Goal: Task Accomplishment & Management: Use online tool/utility

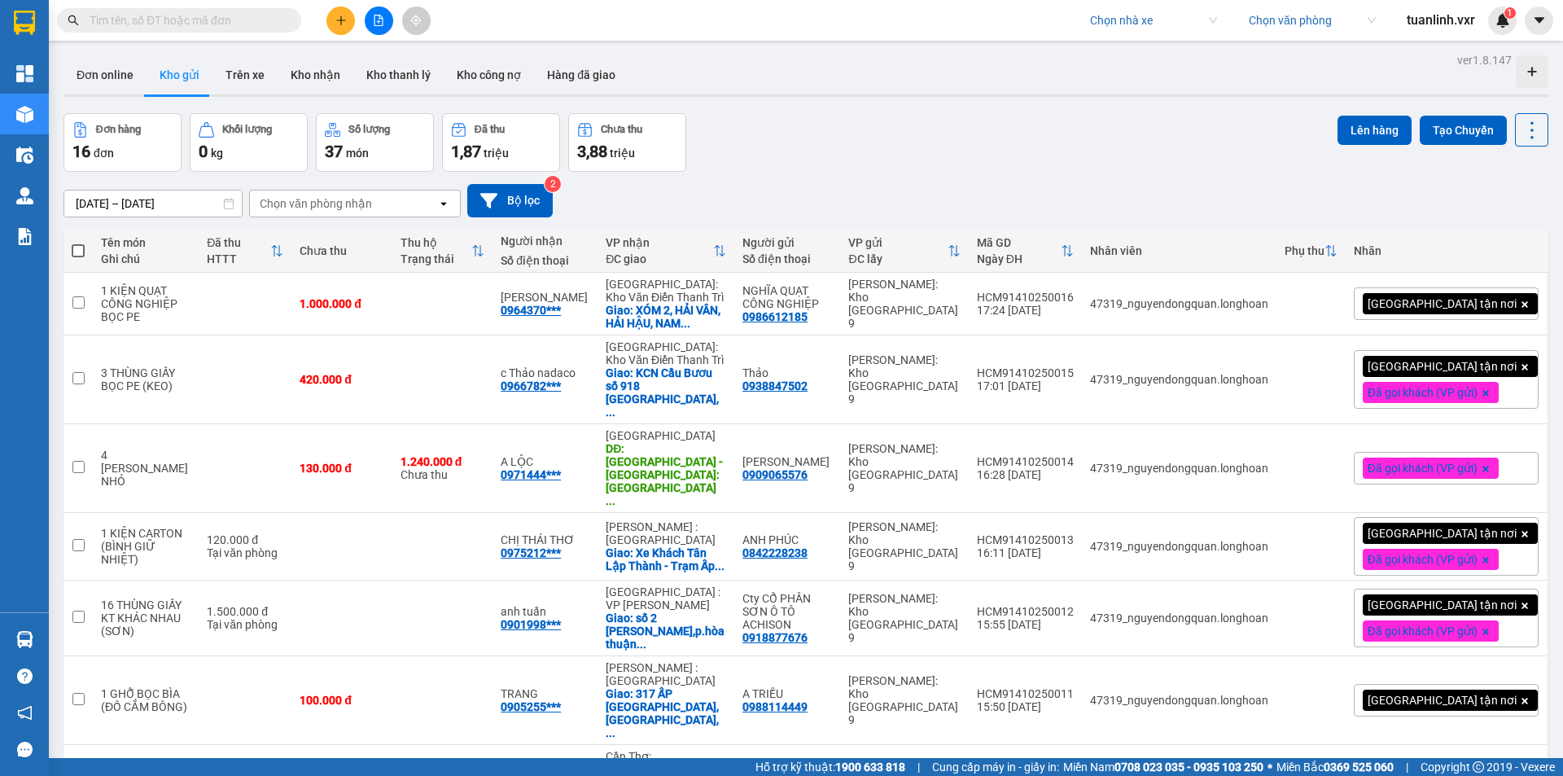
click at [955, 115] on div "Đơn hàng 16 đơn Khối lượng 0 kg Số lượng 37 món Đã thu 1,87 triệu Chưa thu 3,88…" at bounding box center [805, 142] width 1484 height 59
drag, startPoint x: 965, startPoint y: 168, endPoint x: 540, endPoint y: 101, distance: 431.0
click at [915, 156] on div "Đơn hàng 16 đơn Khối lượng 0 kg Số lượng 37 món Đã thu 1,87 triệu Chưa thu 3,88…" at bounding box center [805, 142] width 1484 height 59
click at [1520, 136] on icon at bounding box center [1531, 130] width 23 height 23
click at [1362, 129] on button "Lên hàng" at bounding box center [1374, 130] width 74 height 29
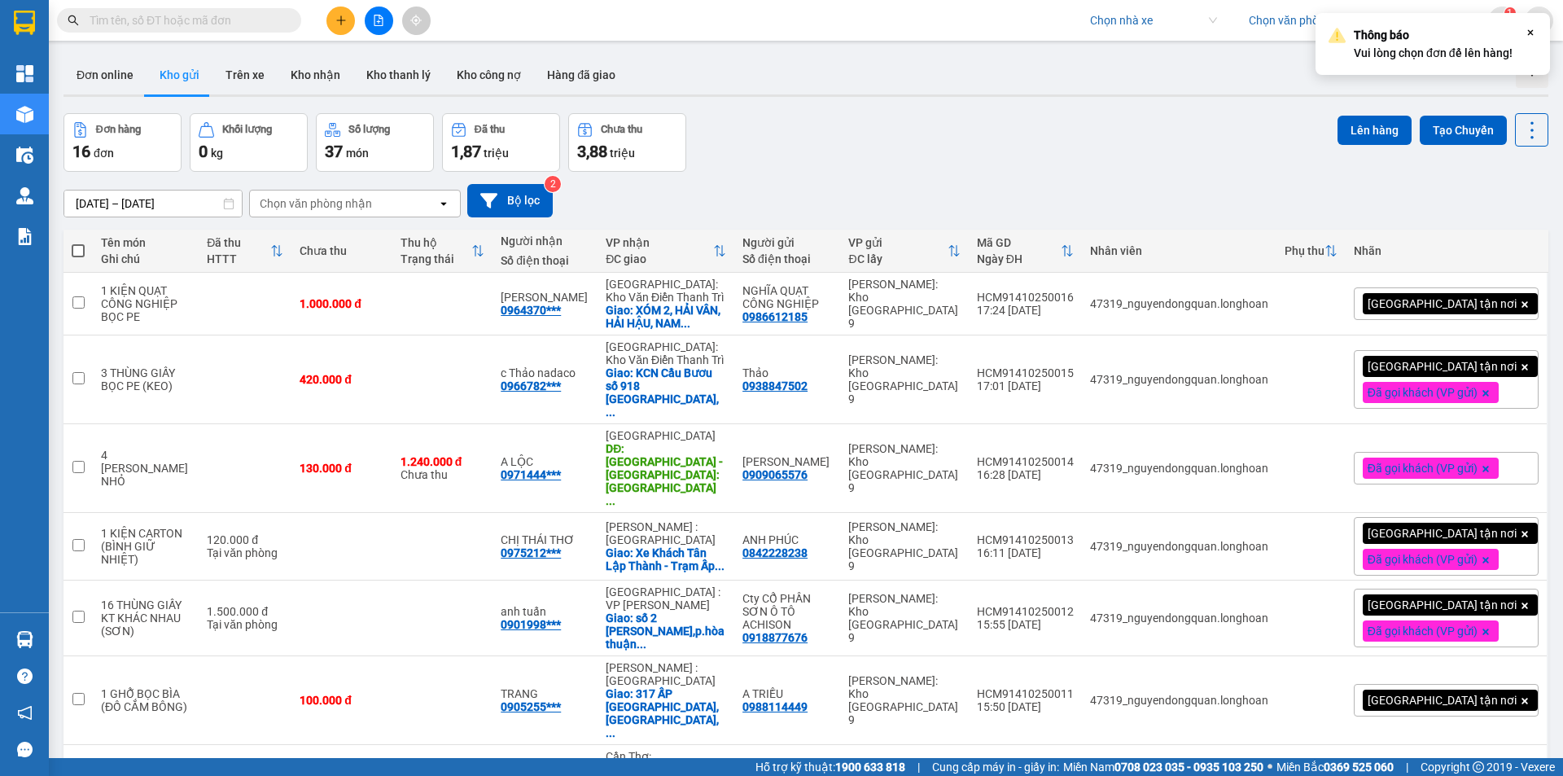
drag, startPoint x: 1209, startPoint y: 208, endPoint x: 1195, endPoint y: 209, distance: 13.9
click at [1206, 208] on div "[DATE] – [DATE] Press the down arrow key to interact with the calendar and sele…" at bounding box center [805, 200] width 1484 height 33
click at [589, 297] on div "[PERSON_NAME]" at bounding box center [545, 297] width 89 height 13
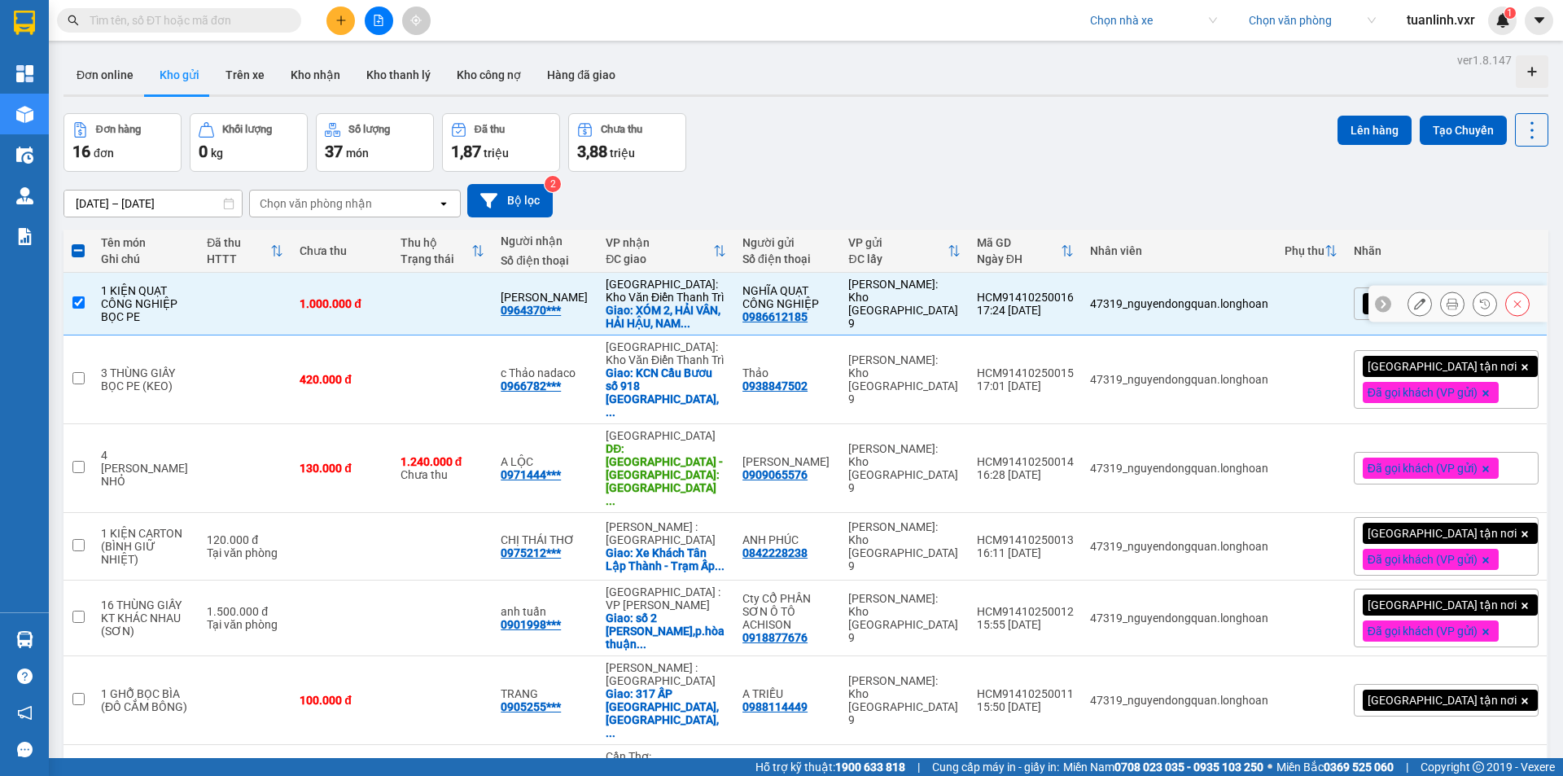
click at [597, 292] on td "[PERSON_NAME] 0964370***" at bounding box center [544, 304] width 105 height 63
checkbox input "false"
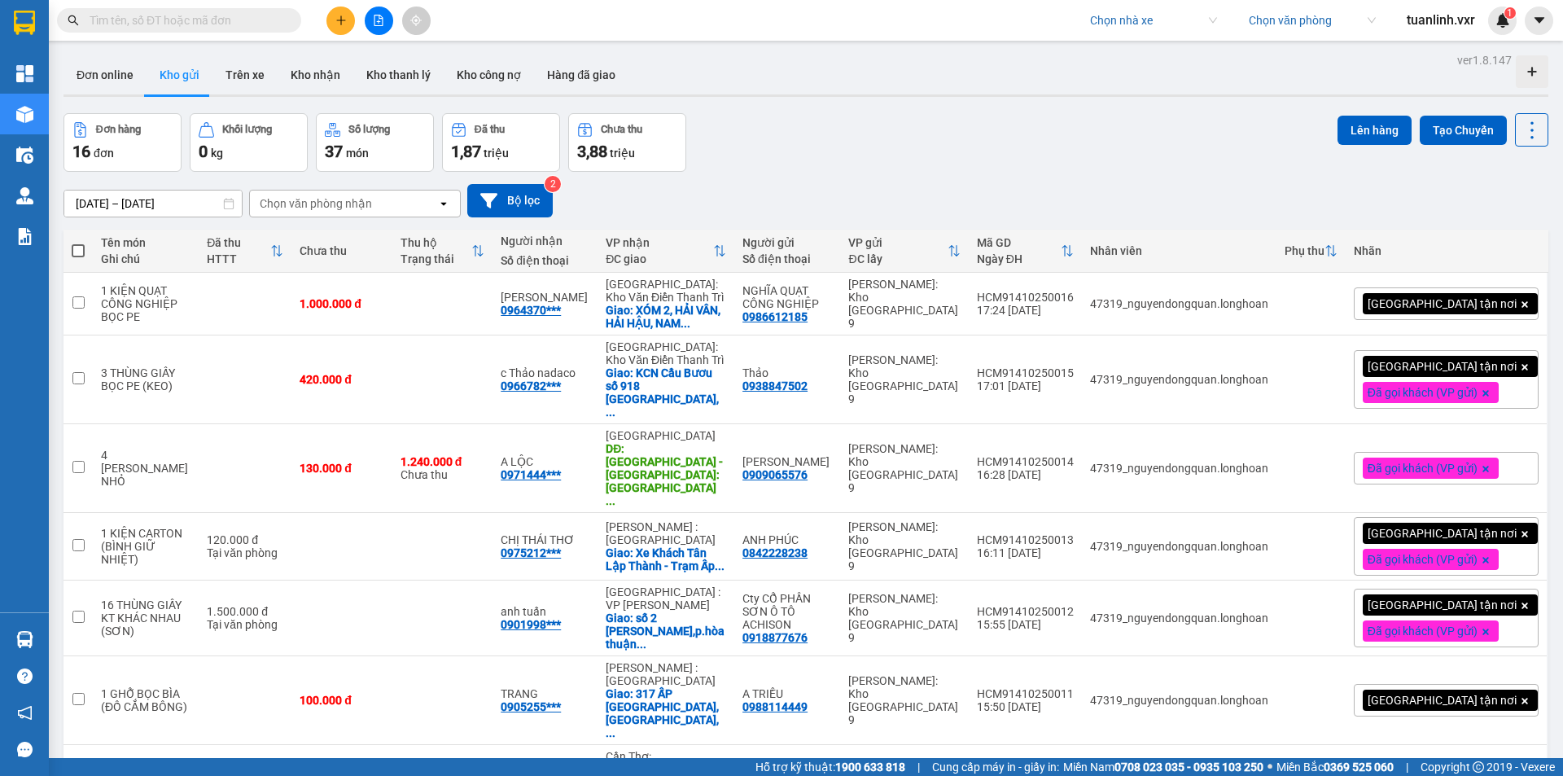
click at [904, 143] on div "Đơn hàng 16 đơn Khối lượng 0 kg Số lượng 37 món Đã thu 1,87 triệu Chưa thu 3,88…" at bounding box center [805, 142] width 1484 height 59
click at [231, 82] on button "Trên xe" at bounding box center [244, 74] width 65 height 39
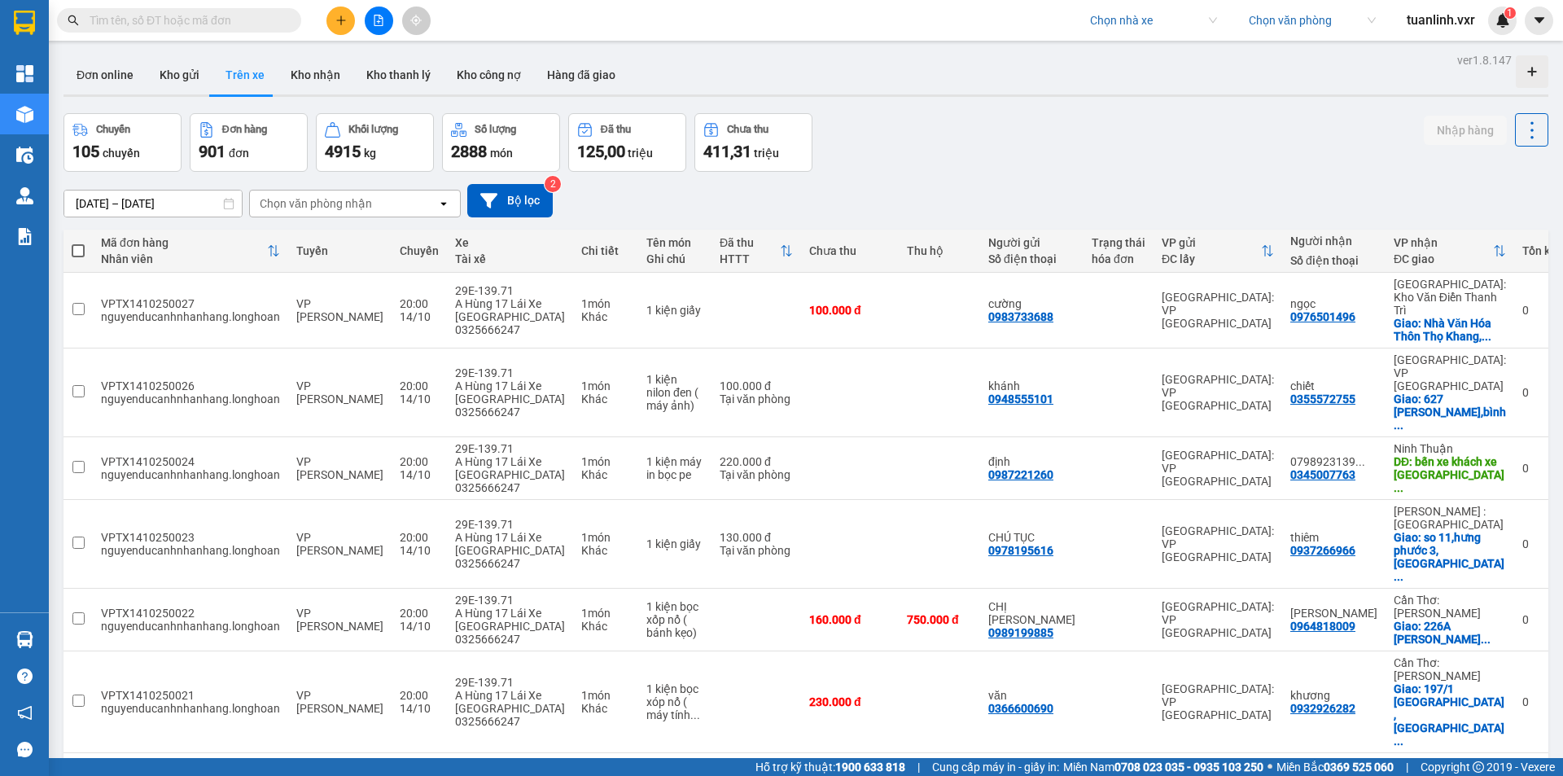
click at [1000, 146] on div "Chuyến 105 chuyến Đơn hàng 901 đơn Khối lượng 4915 kg Số lượng 2888 món Đã thu …" at bounding box center [805, 142] width 1484 height 59
click at [180, 81] on button "Kho gửi" at bounding box center [179, 74] width 66 height 39
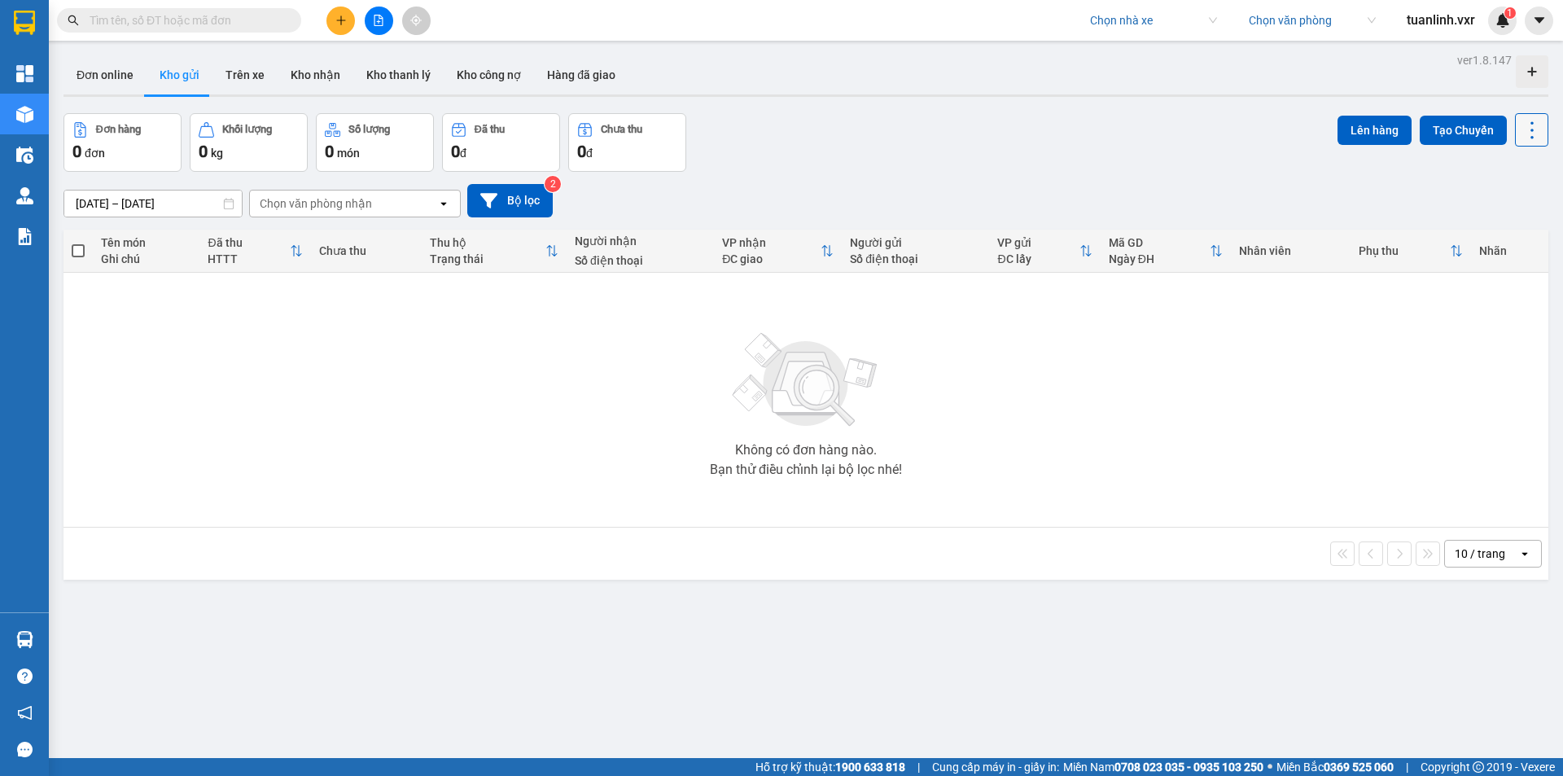
click at [1529, 130] on icon at bounding box center [1531, 130] width 23 height 23
click at [1508, 178] on span "Quét đơn" at bounding box center [1487, 174] width 47 height 16
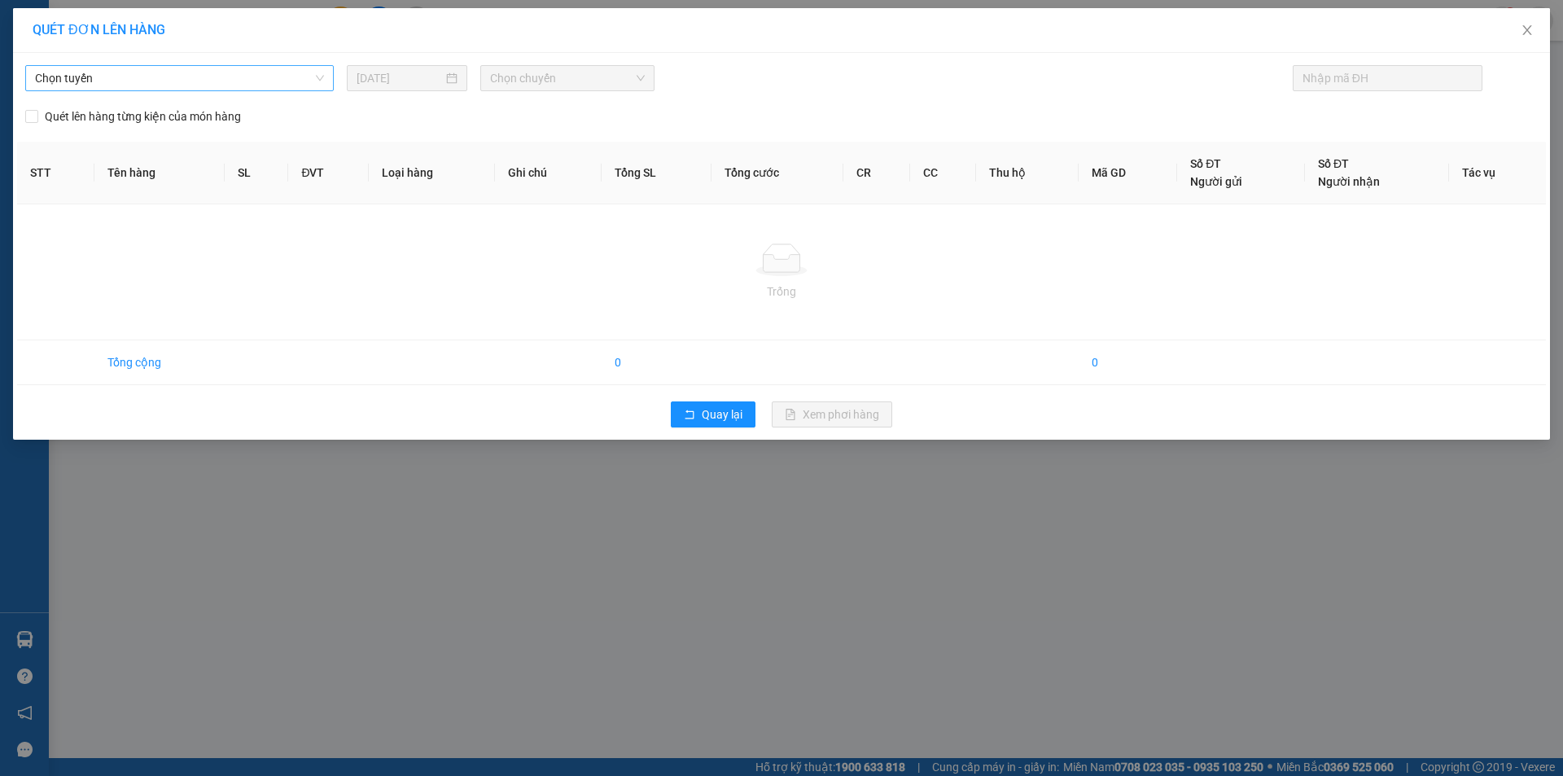
click at [258, 87] on span "Chọn tuyến" at bounding box center [179, 78] width 289 height 24
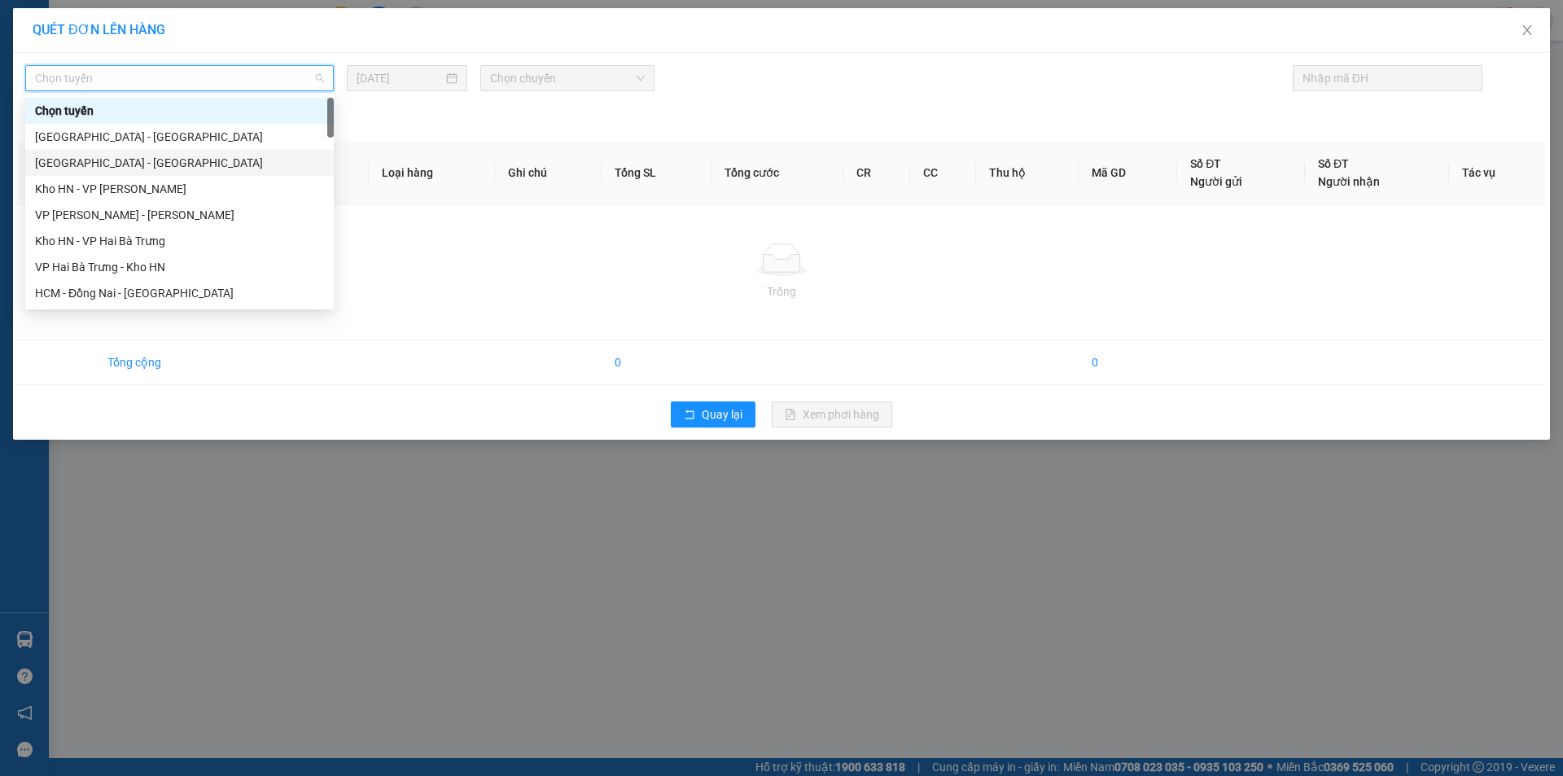
drag, startPoint x: 212, startPoint y: 162, endPoint x: 360, endPoint y: 158, distance: 148.2
click at [217, 163] on div "[GEOGRAPHIC_DATA] - [GEOGRAPHIC_DATA]" at bounding box center [179, 163] width 289 height 18
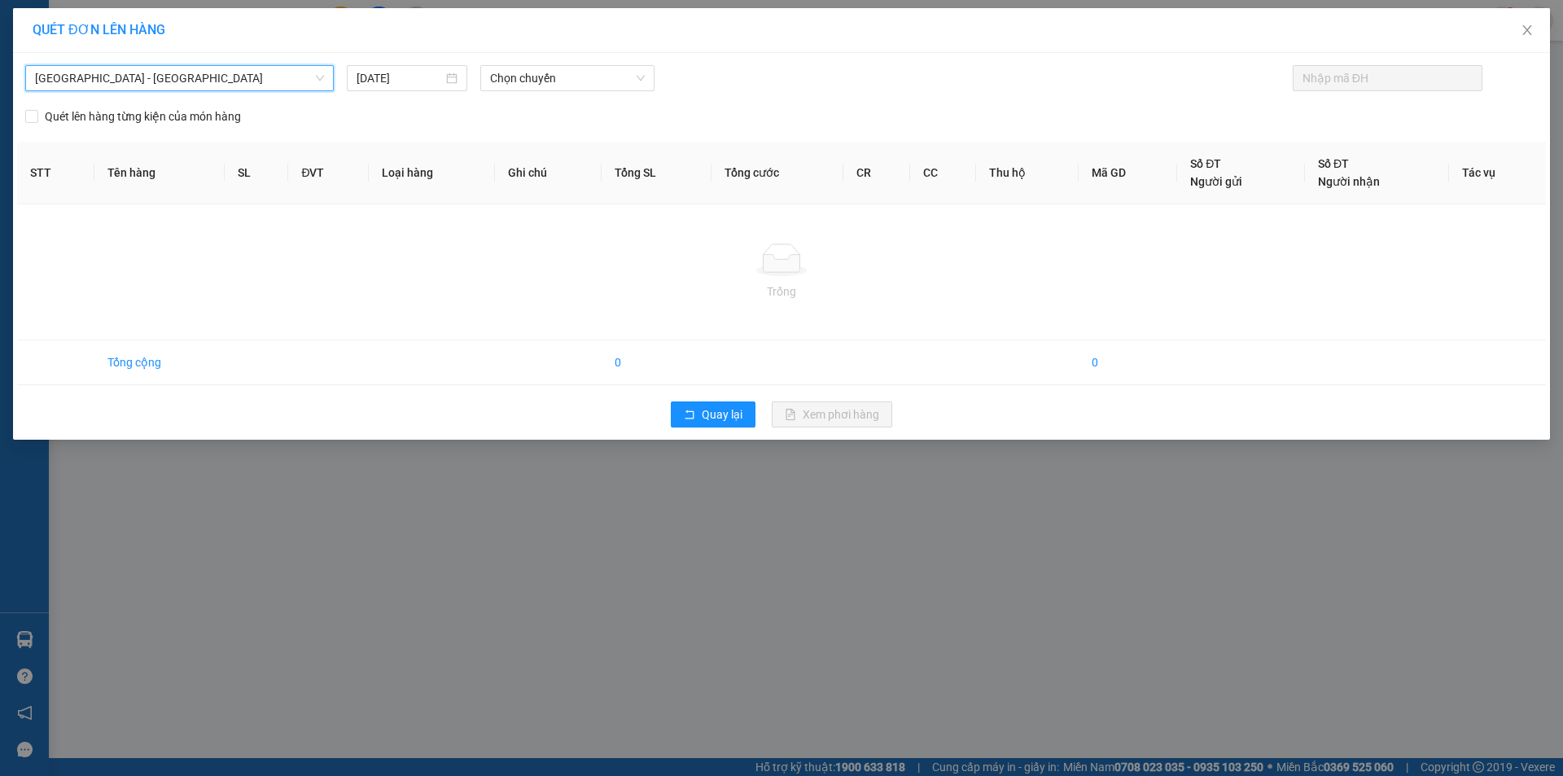
drag, startPoint x: 186, startPoint y: 118, endPoint x: 411, endPoint y: 118, distance: 225.4
click at [212, 118] on span "Quét lên hàng từng kiện của món hàng" at bounding box center [142, 116] width 209 height 18
click at [230, 138] on div "[GEOGRAPHIC_DATA] - [GEOGRAPHIC_DATA] [DATE] Chọn chuyến Quét lên hàng từng kiệ…" at bounding box center [781, 246] width 1537 height 387
click at [435, 100] on div "[GEOGRAPHIC_DATA] - [GEOGRAPHIC_DATA] [DATE] Chọn chuyến Quét lên hàng từng kiệ…" at bounding box center [781, 246] width 1537 height 387
click at [546, 90] on span "Chọn chuyến" at bounding box center [567, 78] width 155 height 24
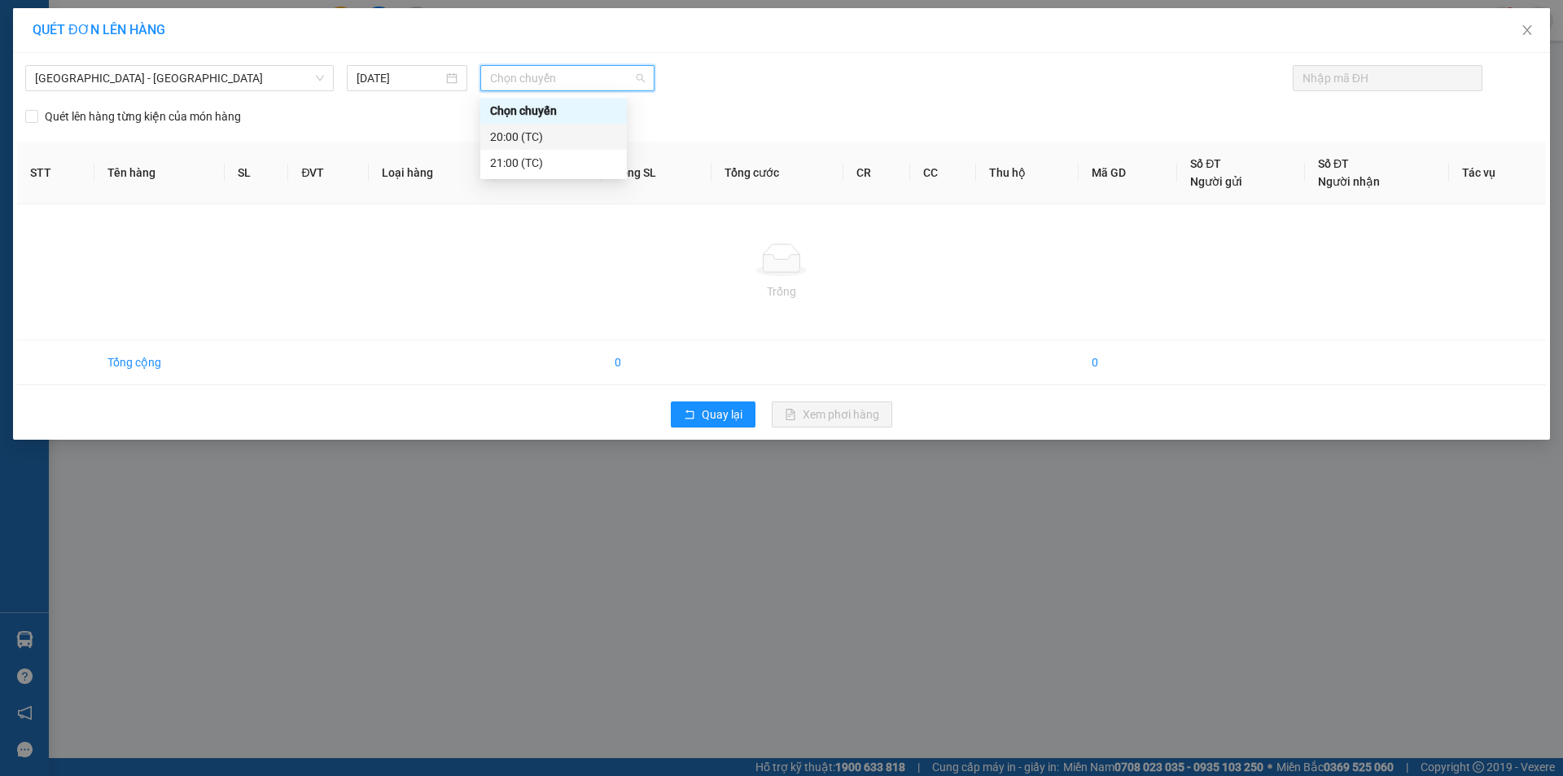
click at [563, 132] on div "20:00 (TC)" at bounding box center [553, 137] width 127 height 18
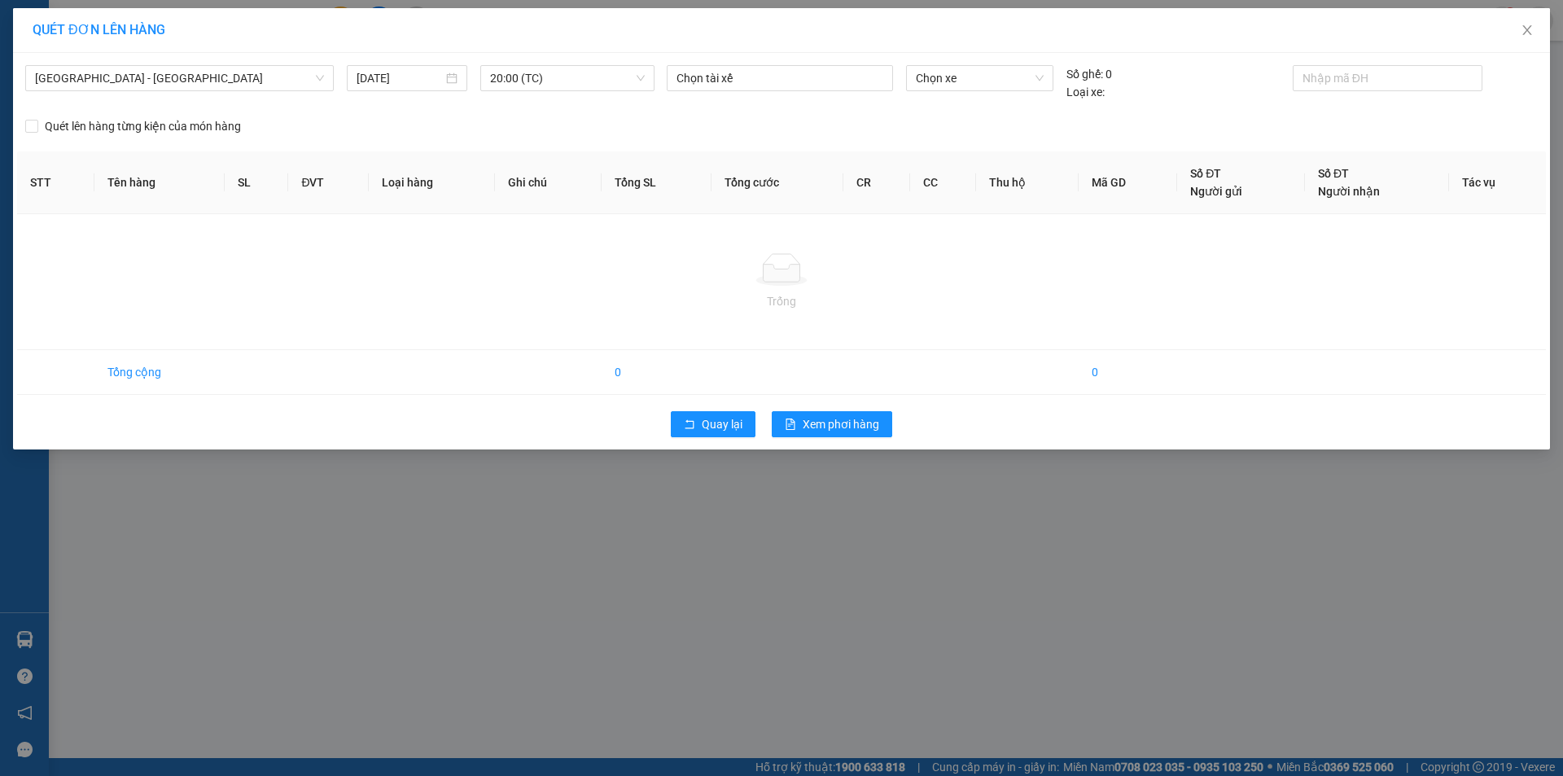
click at [105, 138] on div "[GEOGRAPHIC_DATA] - [GEOGRAPHIC_DATA] [DATE] 20:00 (TC) Chọn tài xế Chọn xe Số …" at bounding box center [781, 251] width 1537 height 396
click at [108, 130] on span "Quét lên hàng từng kiện của món hàng" at bounding box center [142, 126] width 209 height 18
click at [38, 130] on input "Quét lên hàng từng kiện của món hàng" at bounding box center [31, 126] width 13 height 13
checkbox input "true"
click at [1327, 71] on input "text" at bounding box center [1381, 78] width 158 height 18
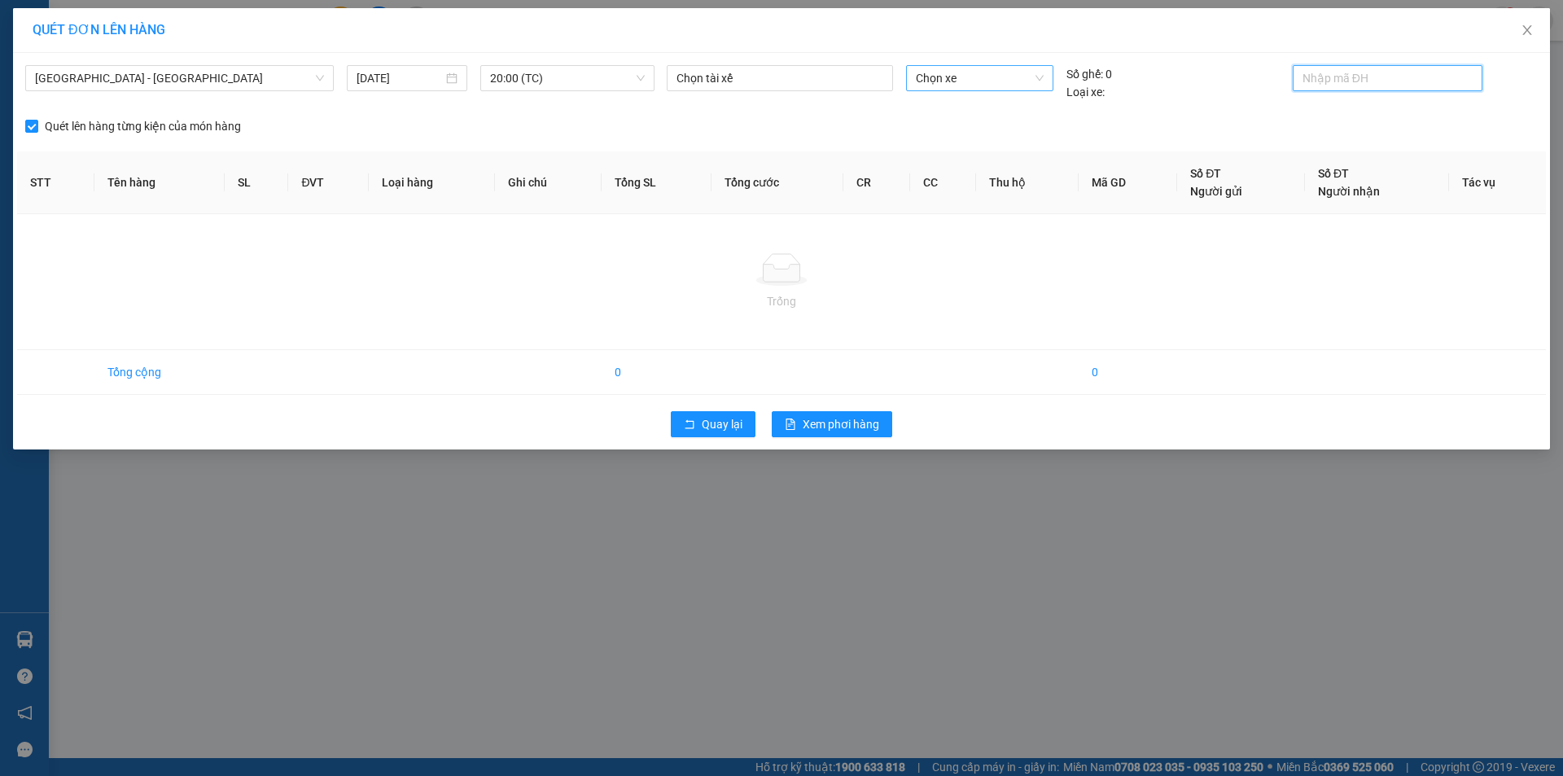
click at [958, 66] on div "Chọn xe" at bounding box center [979, 78] width 146 height 26
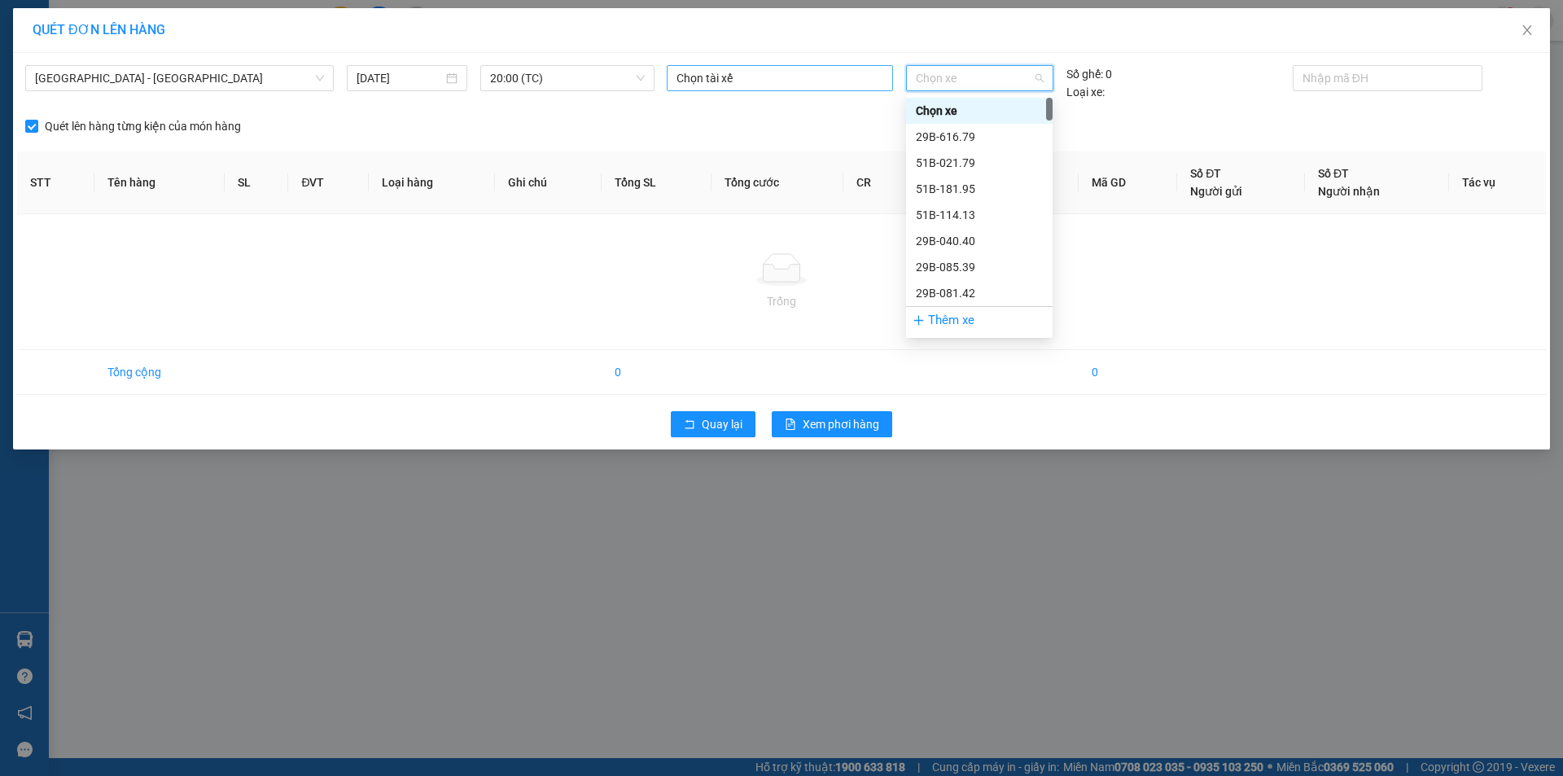
drag, startPoint x: 840, startPoint y: 82, endPoint x: 831, endPoint y: 83, distance: 9.0
click at [834, 82] on div at bounding box center [780, 78] width 218 height 20
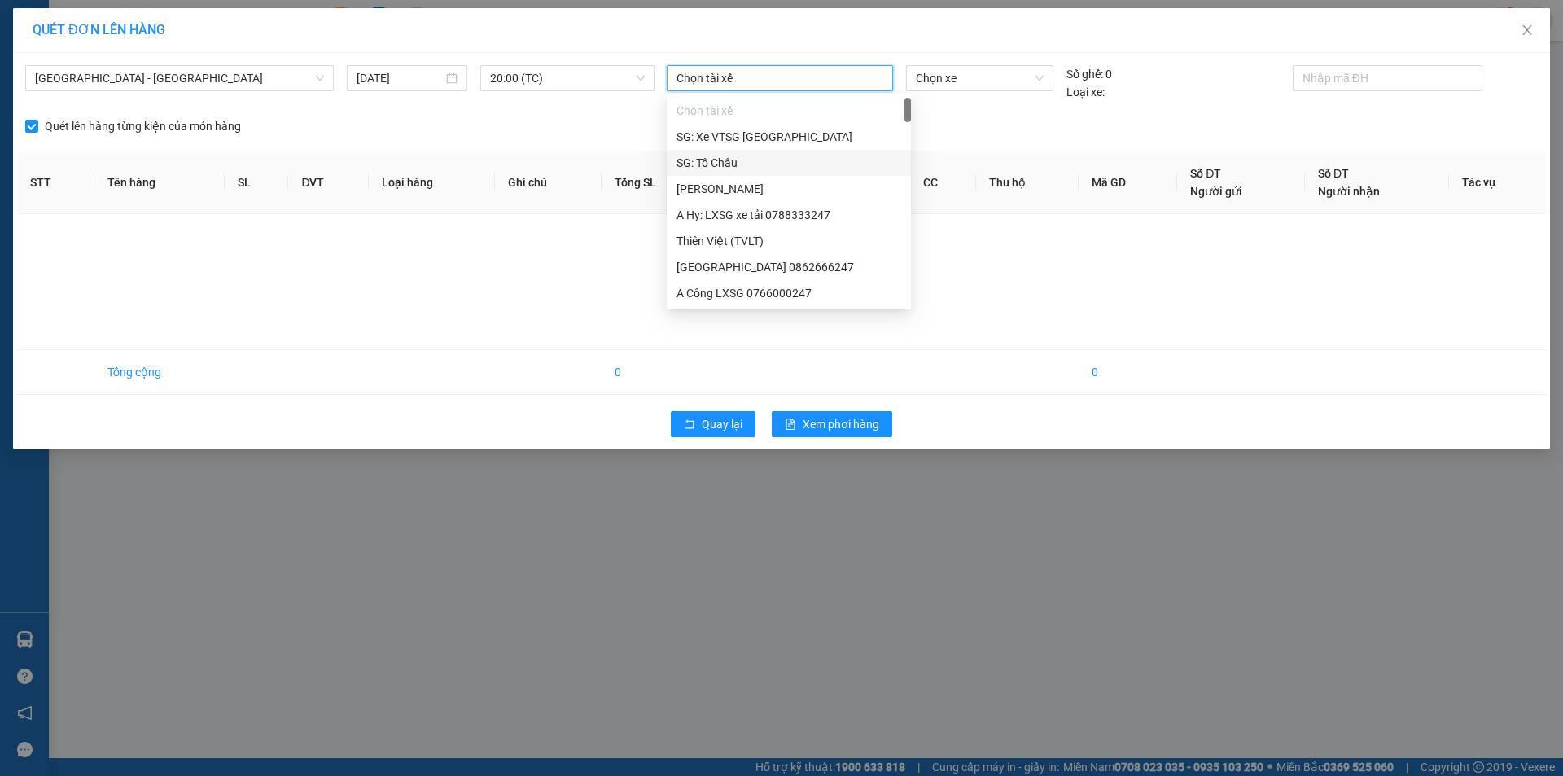
drag, startPoint x: 828, startPoint y: 168, endPoint x: 996, endPoint y: 152, distance: 168.4
click at [827, 168] on div "SG: Tô Châu" at bounding box center [788, 163] width 225 height 18
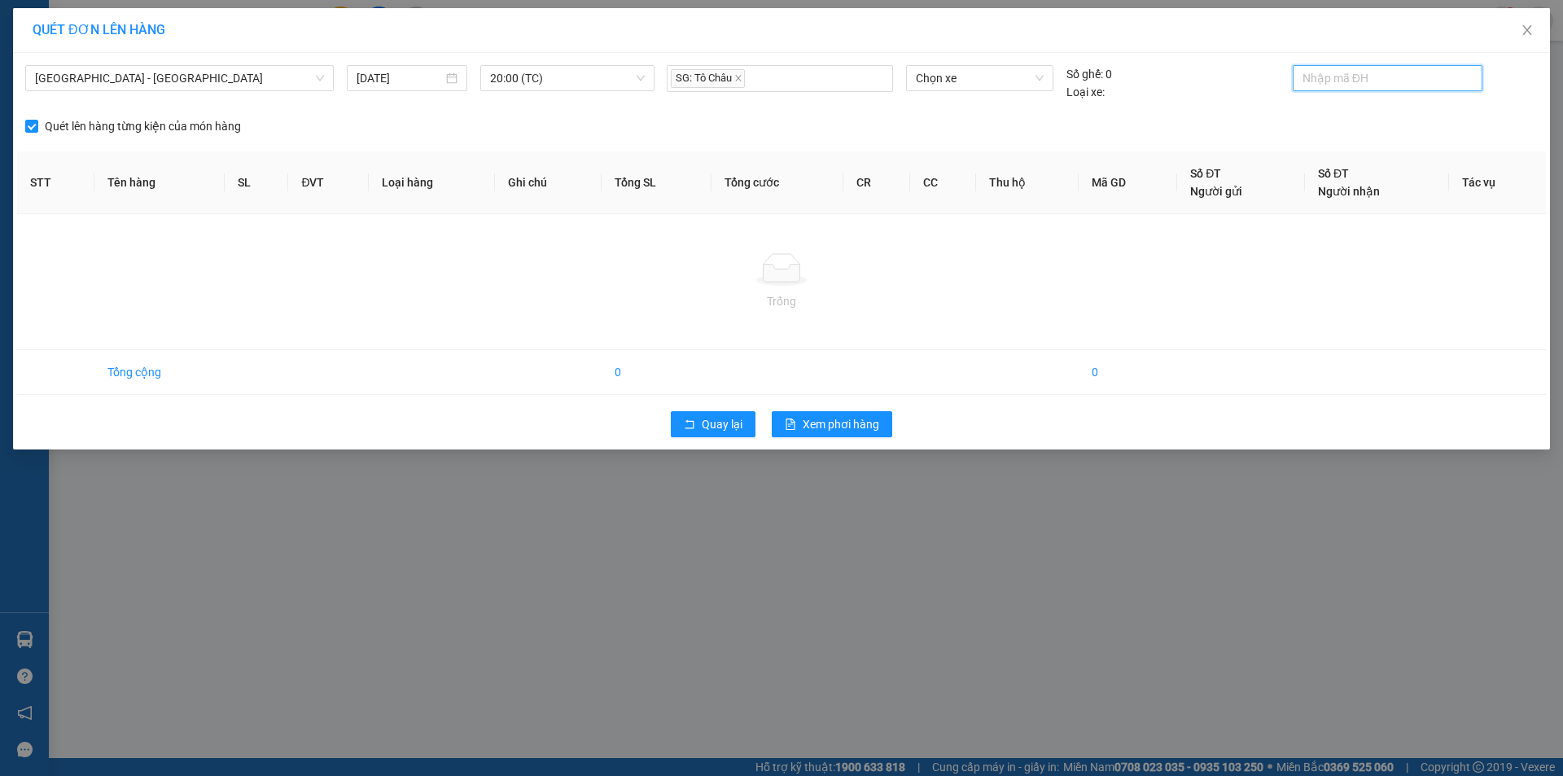
click at [1323, 77] on input "text" at bounding box center [1381, 78] width 158 height 18
click at [1296, 197] on th "Số ĐT Người gửi" at bounding box center [1241, 182] width 128 height 63
click at [1388, 78] on input "text" at bounding box center [1381, 78] width 158 height 18
click at [1519, 32] on span "Close" at bounding box center [1527, 31] width 46 height 46
